Goal: Task Accomplishment & Management: Use online tool/utility

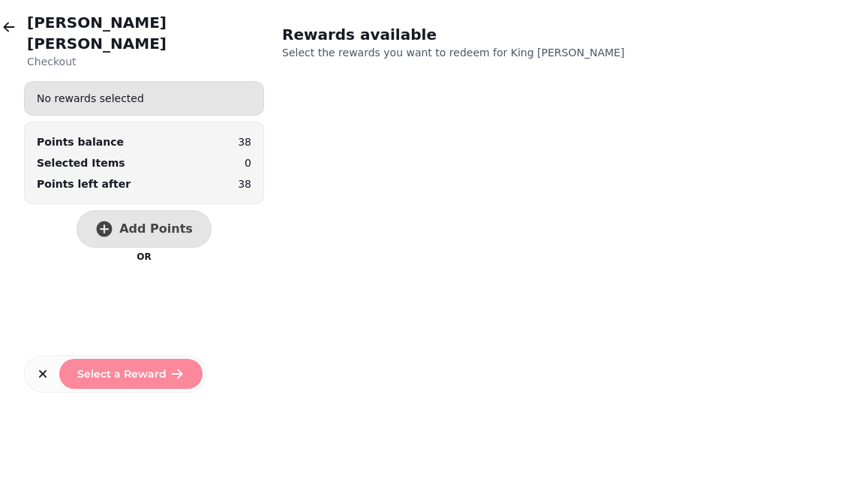
click at [11, 27] on icon "button" at bounding box center [9, 27] width 11 height 10
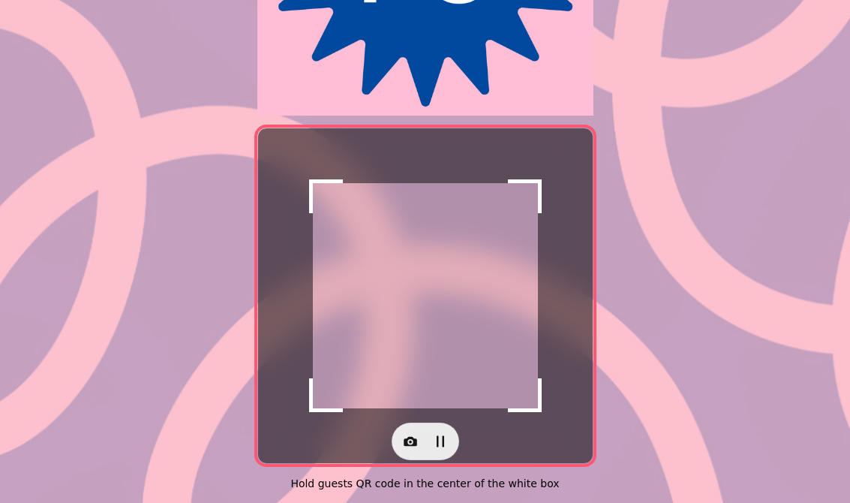
scroll to position [284, 0]
click at [405, 437] on icon "button" at bounding box center [411, 442] width 14 height 10
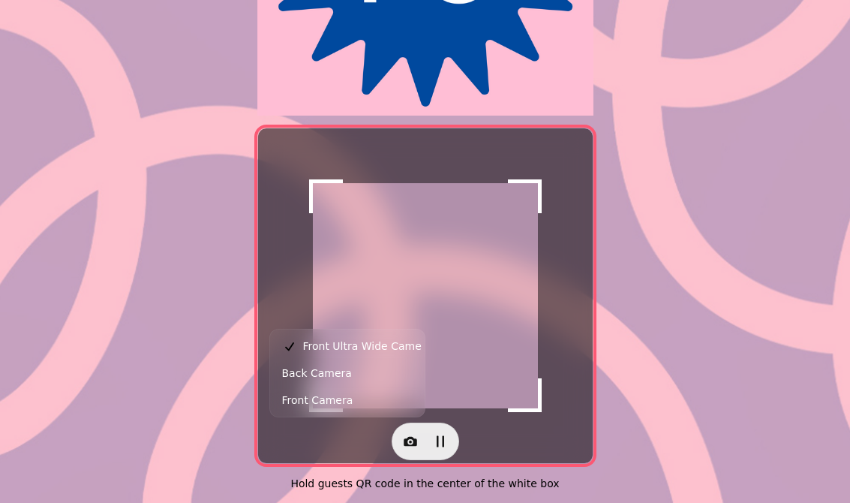
click at [339, 377] on span "Back Camera" at bounding box center [317, 373] width 70 height 18
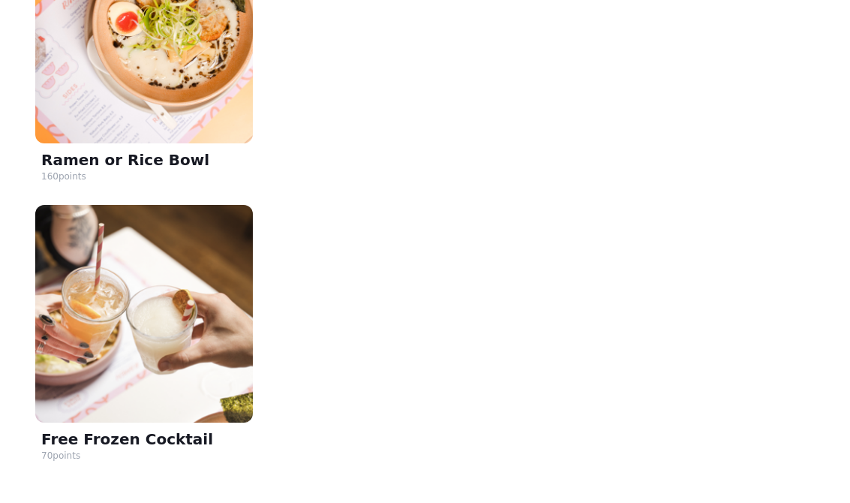
scroll to position [950, 0]
click at [123, 98] on img at bounding box center [144, 35] width 218 height 218
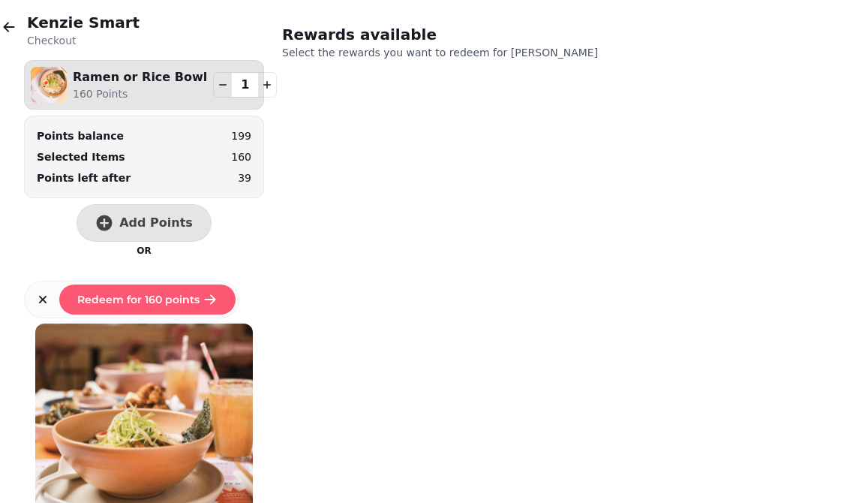
scroll to position [0, 0]
click at [184, 285] on button "Redeem for 160 points" at bounding box center [147, 299] width 176 height 30
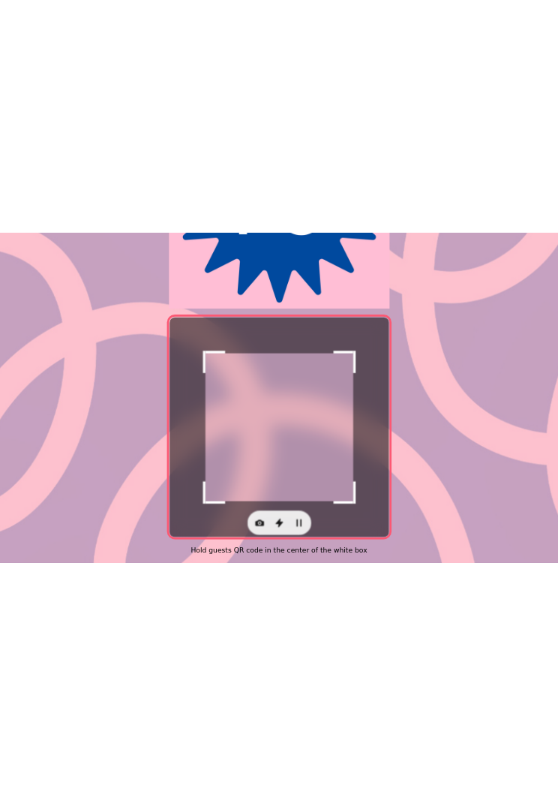
scroll to position [284, 0]
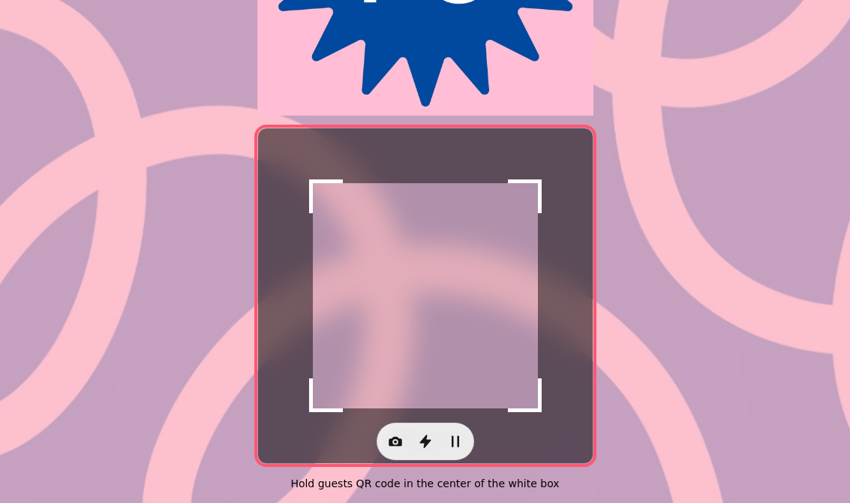
click at [14, 208] on div "Scanner paused Hold guests QR code in the center of the white box" at bounding box center [425, 114] width 850 height 778
